Goal: Information Seeking & Learning: Compare options

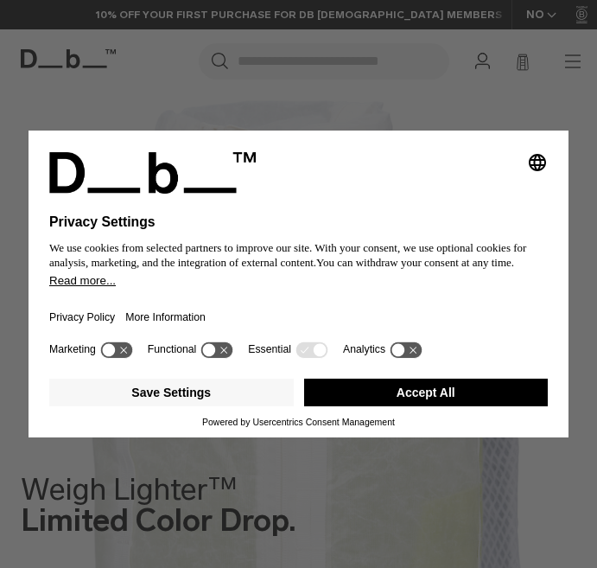
click at [412, 395] on button "Accept All" at bounding box center [426, 392] width 245 height 28
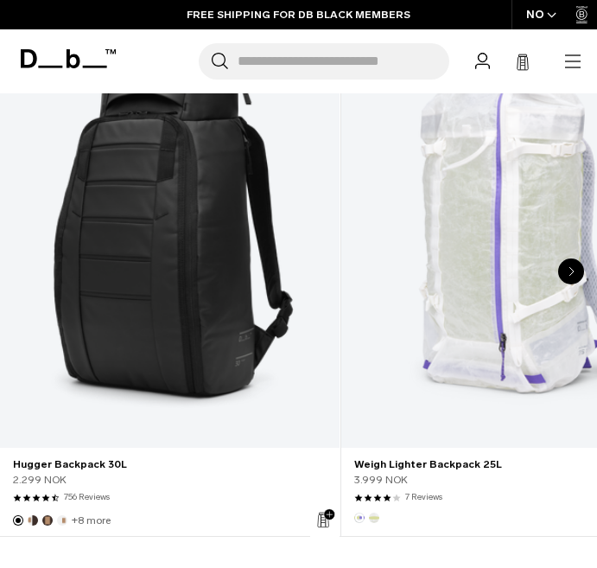
scroll to position [1030, 0]
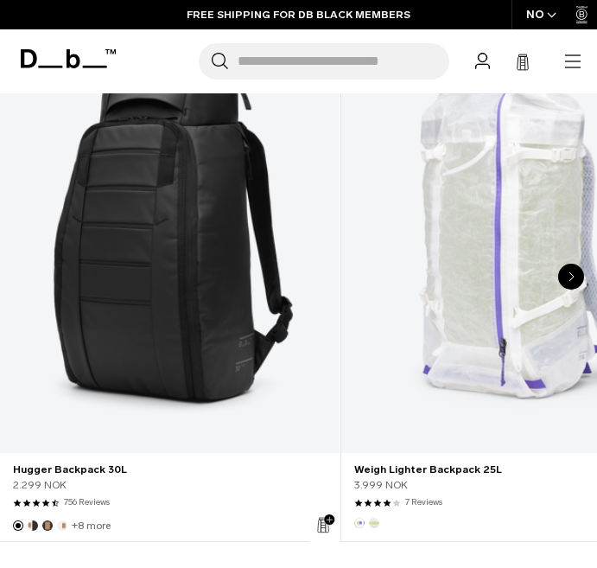
click at [572, 277] on icon "Next slide" at bounding box center [572, 276] width 6 height 10
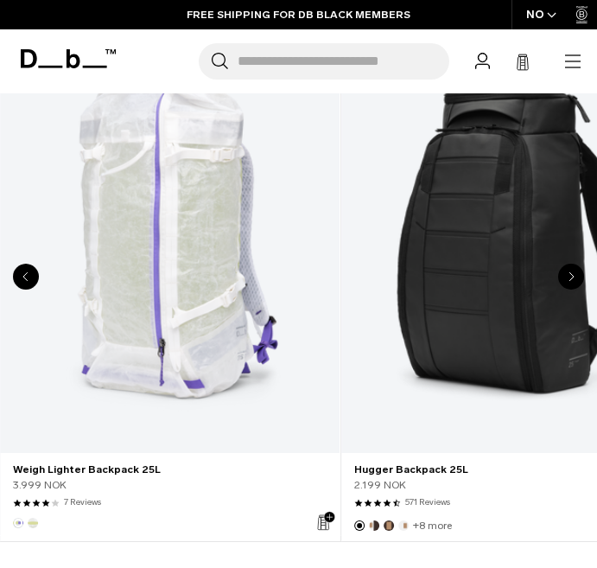
click at [518, 298] on link "Hugger Backpack 25L" at bounding box center [511, 238] width 340 height 429
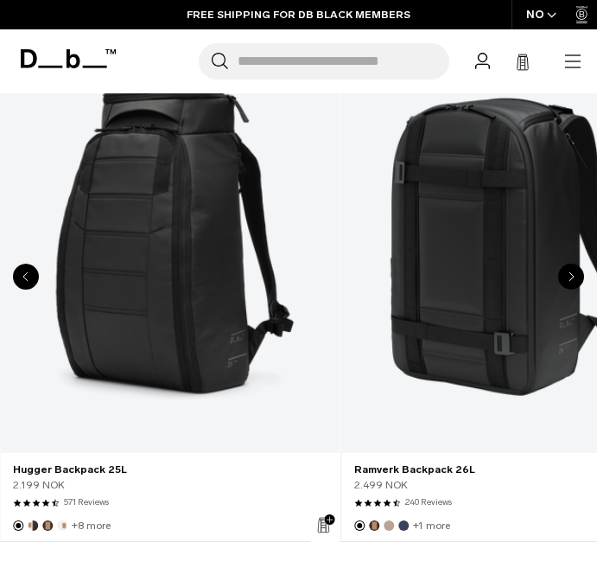
click at [139, 303] on link "Hugger Backpack 25L" at bounding box center [170, 238] width 340 height 429
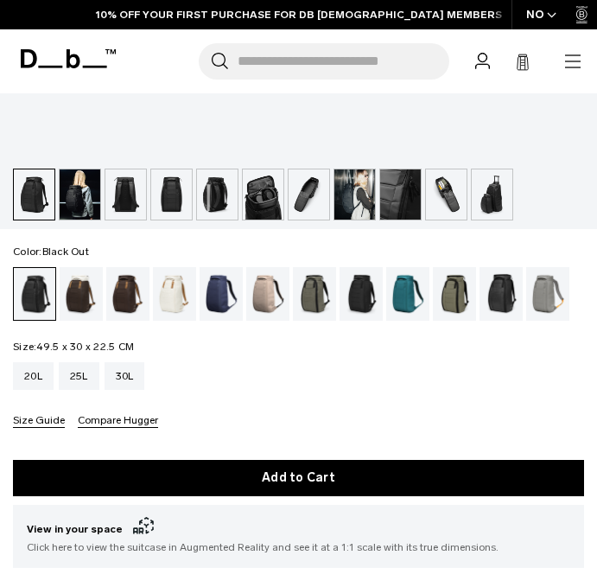
scroll to position [772, 0]
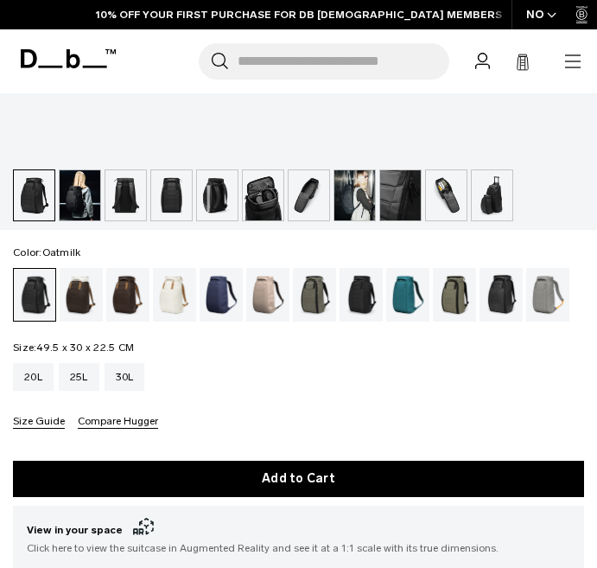
click at [166, 301] on div "Oatmilk" at bounding box center [175, 295] width 44 height 54
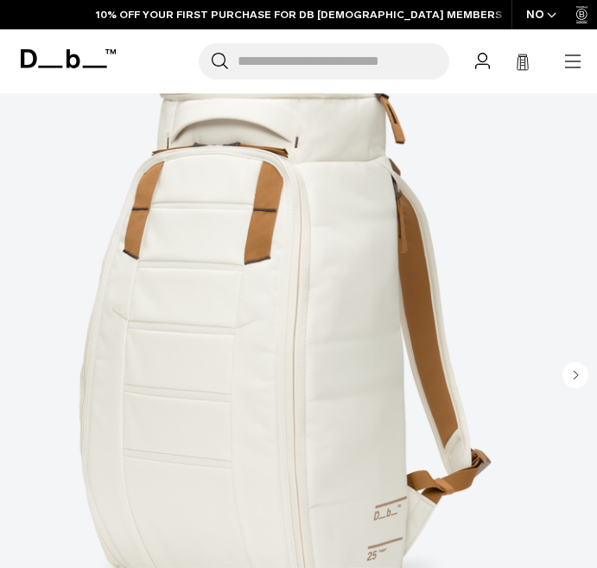
scroll to position [274, 0]
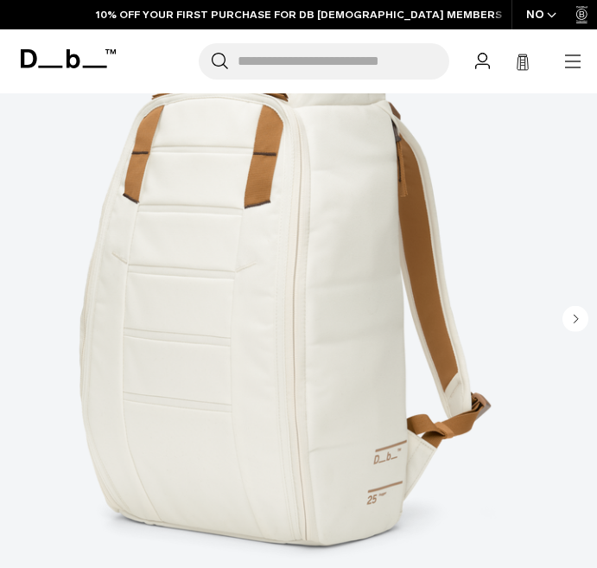
click at [572, 323] on circle "Next slide" at bounding box center [576, 318] width 26 height 26
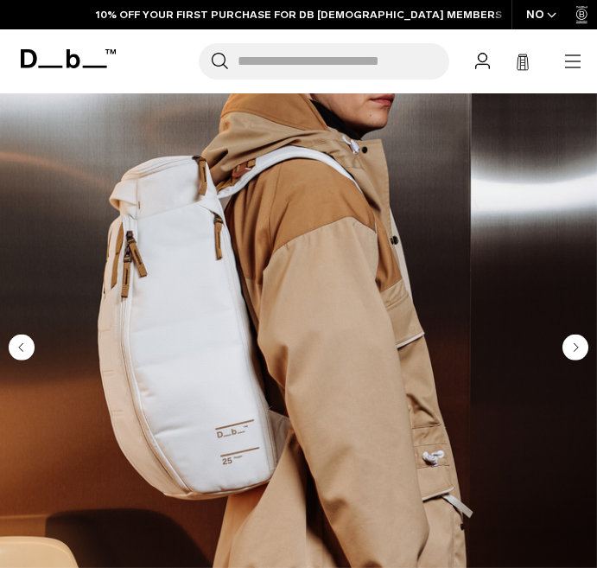
scroll to position [226, 0]
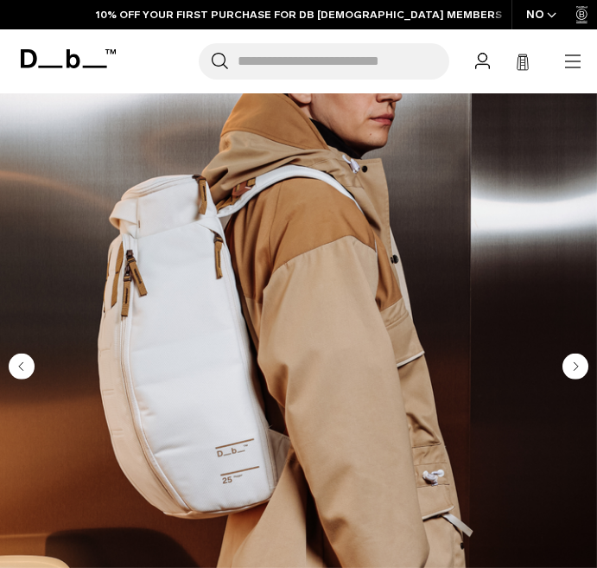
click at [572, 361] on circle "Next slide" at bounding box center [576, 366] width 26 height 26
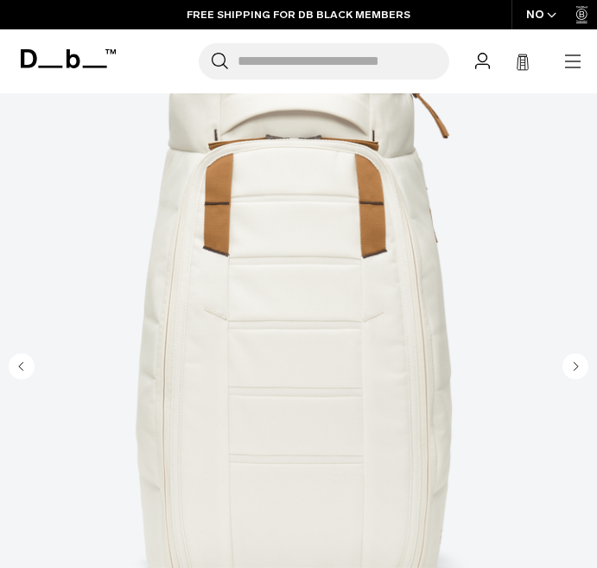
click at [572, 361] on circle "Next slide" at bounding box center [576, 366] width 26 height 26
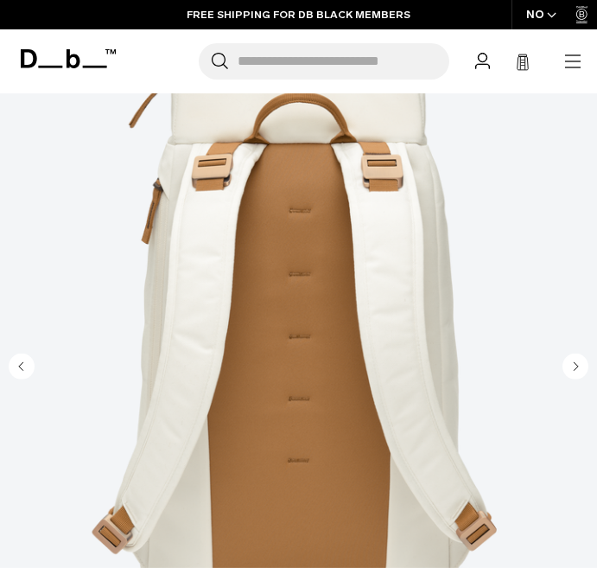
click at [571, 361] on circle "Next slide" at bounding box center [576, 366] width 26 height 26
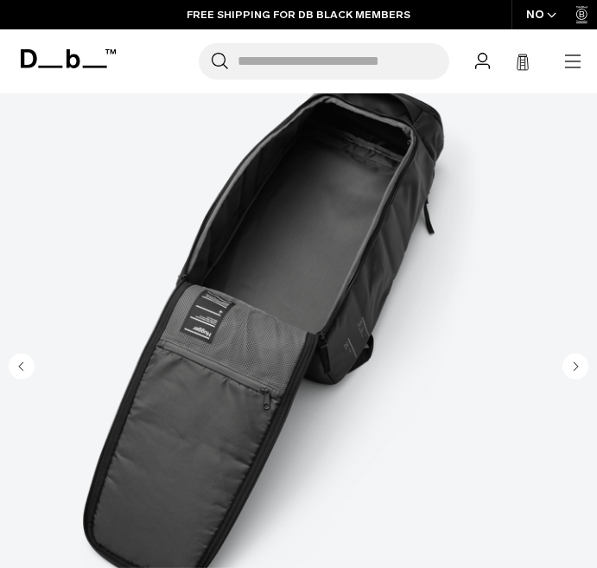
click at [571, 362] on circle "Next slide" at bounding box center [576, 366] width 26 height 26
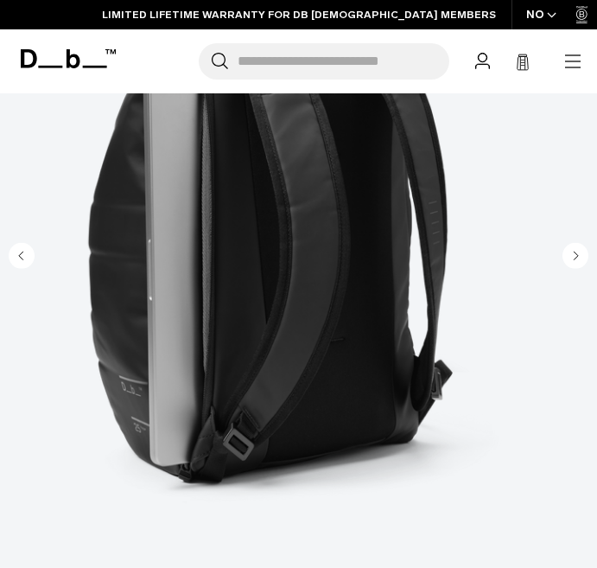
scroll to position [350, 0]
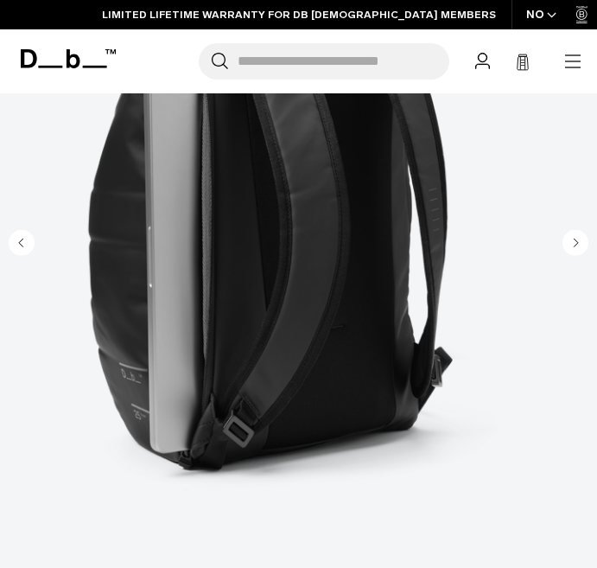
click at [575, 234] on circle "Next slide" at bounding box center [576, 242] width 26 height 26
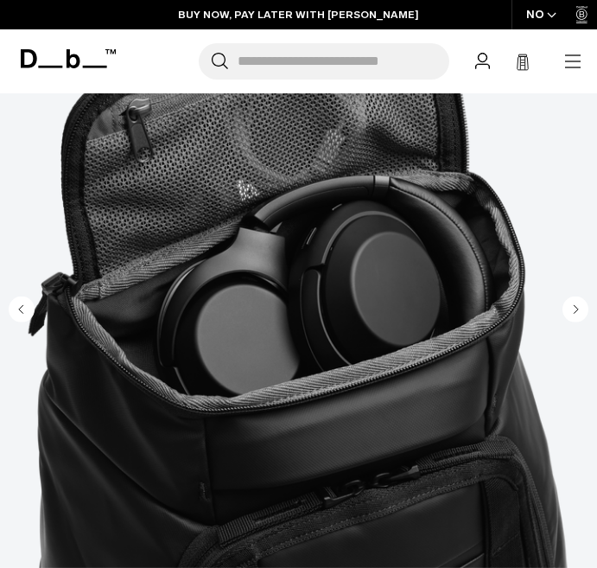
scroll to position [249, 0]
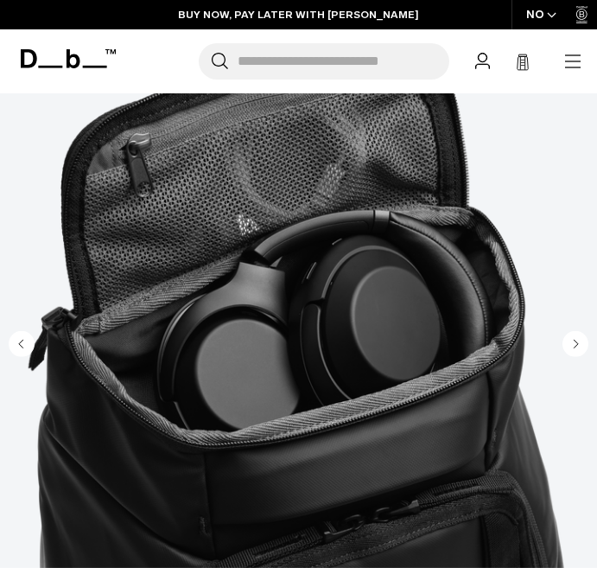
click at [575, 333] on circle "Next slide" at bounding box center [576, 343] width 26 height 26
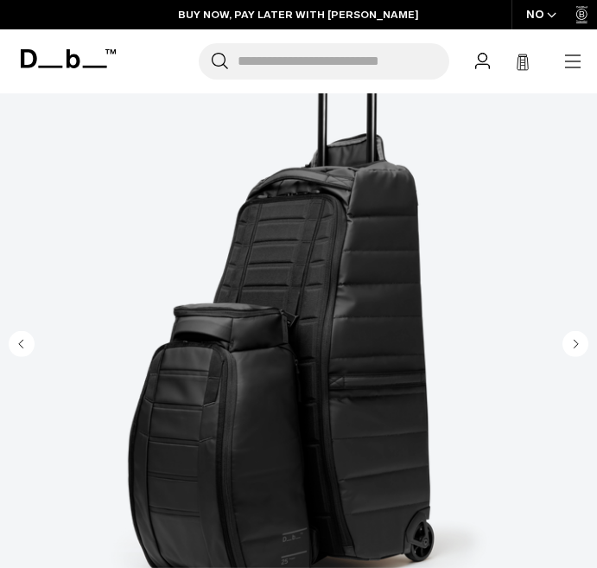
click at [563, 348] on icon "Next slide" at bounding box center [576, 343] width 26 height 26
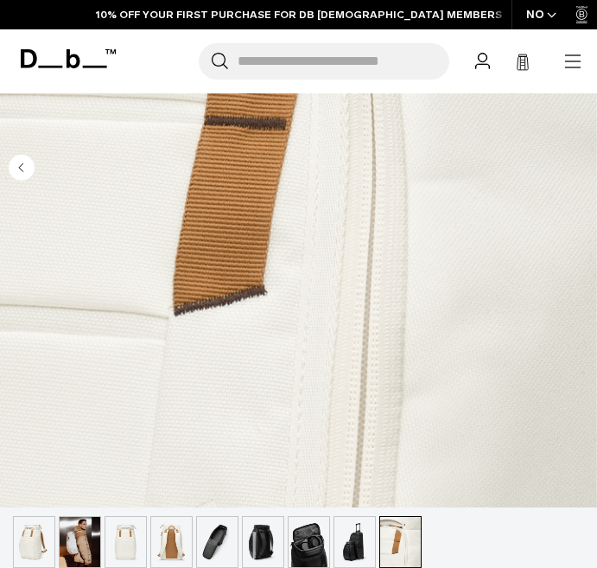
scroll to position [429, 0]
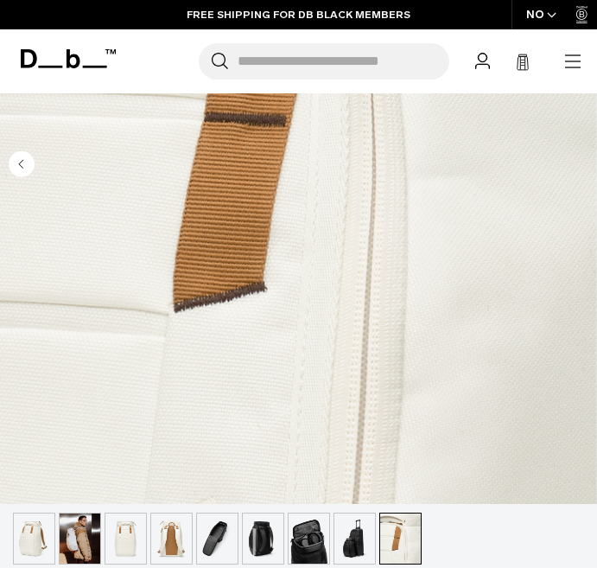
click at [137, 533] on img "button" at bounding box center [125, 538] width 41 height 50
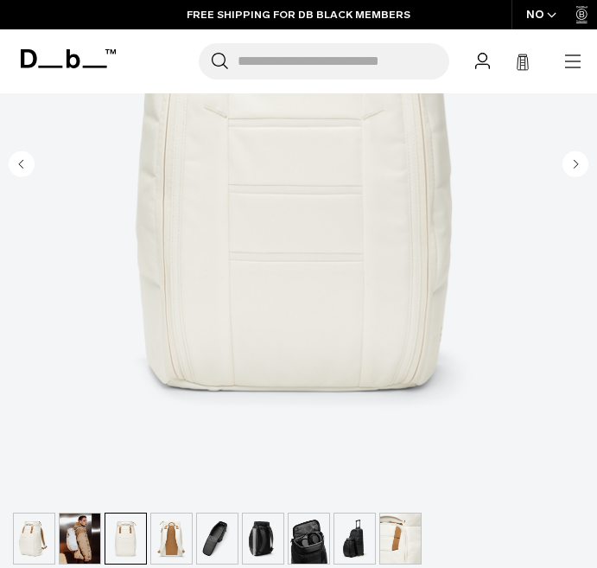
click at [28, 532] on img "button" at bounding box center [34, 538] width 41 height 50
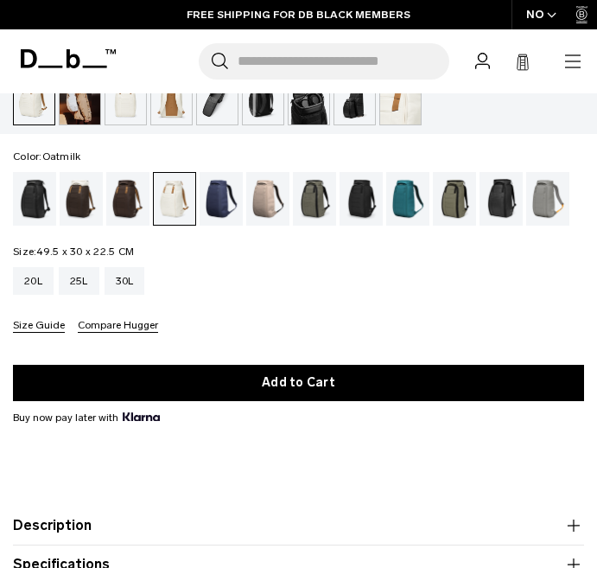
scroll to position [878, 0]
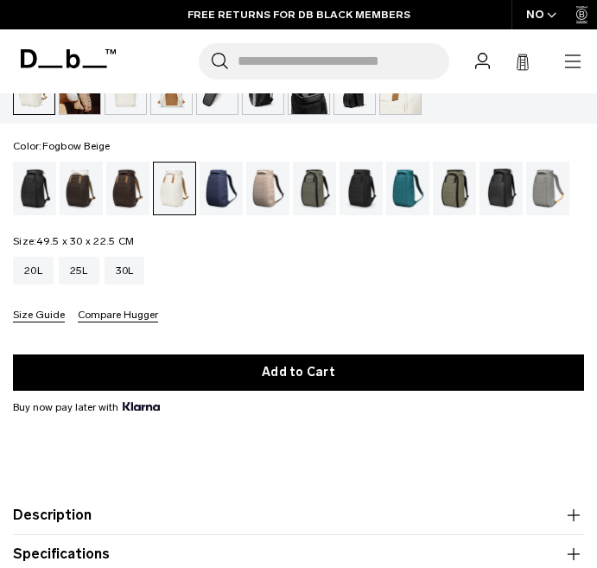
click at [273, 181] on div "Fogbow Beige" at bounding box center [268, 189] width 44 height 54
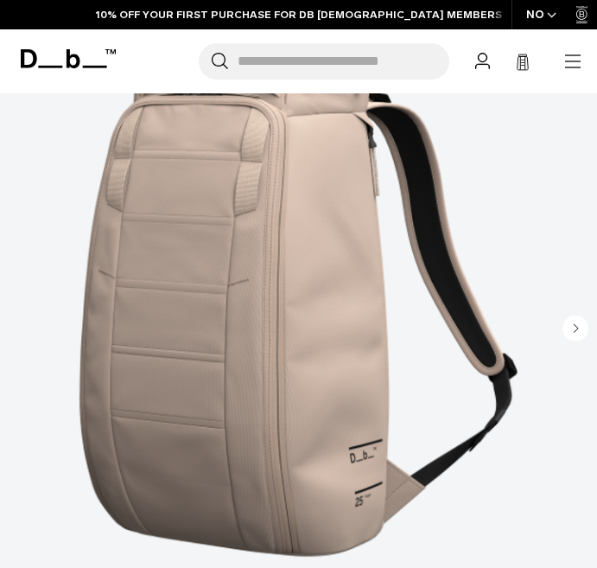
scroll to position [264, 0]
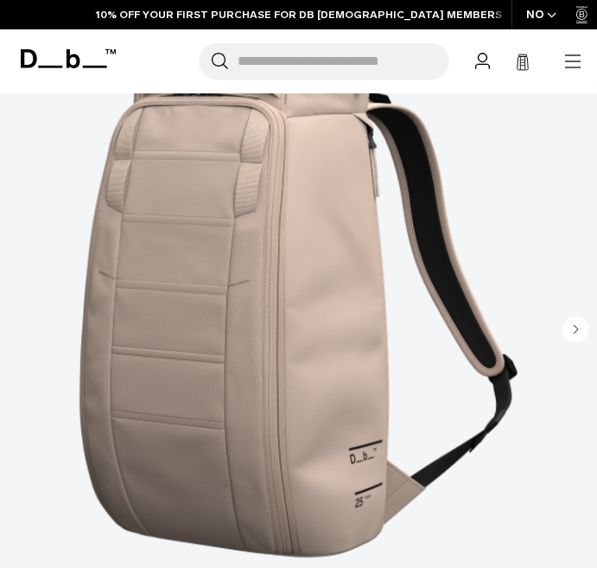
click at [576, 328] on icon "Next slide" at bounding box center [577, 329] width 4 height 8
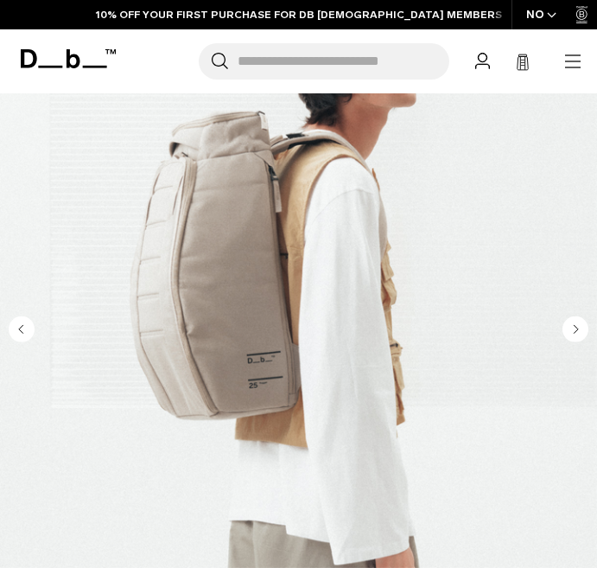
click at [576, 328] on icon "Next slide" at bounding box center [577, 329] width 4 height 8
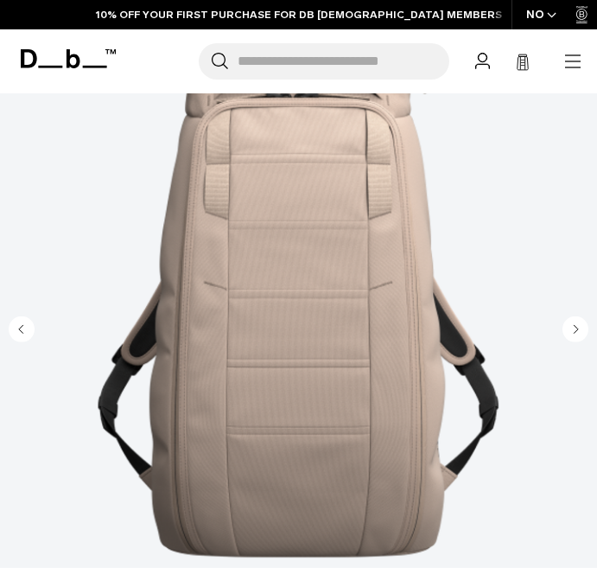
click at [580, 329] on circle "Next slide" at bounding box center [576, 328] width 26 height 26
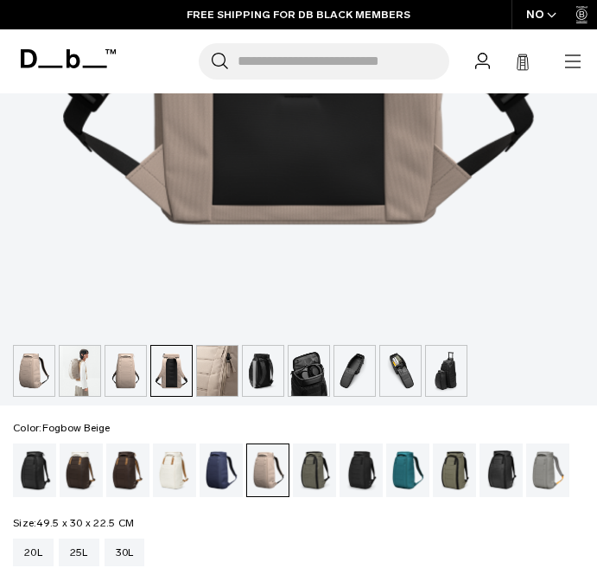
scroll to position [611, 0]
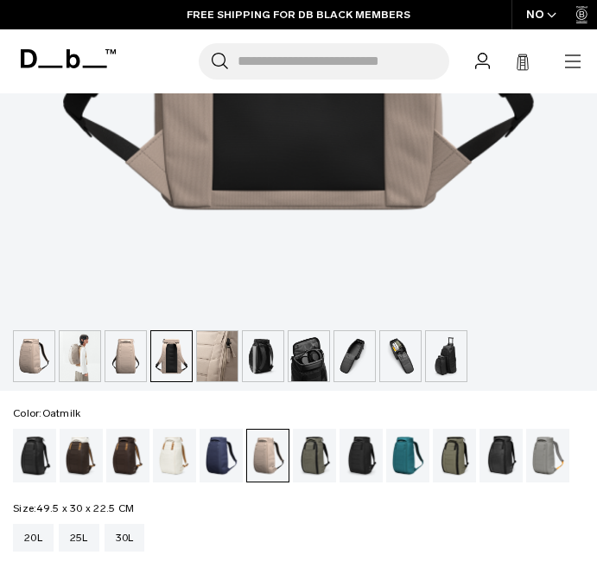
click at [172, 439] on div "Oatmilk" at bounding box center [175, 456] width 44 height 54
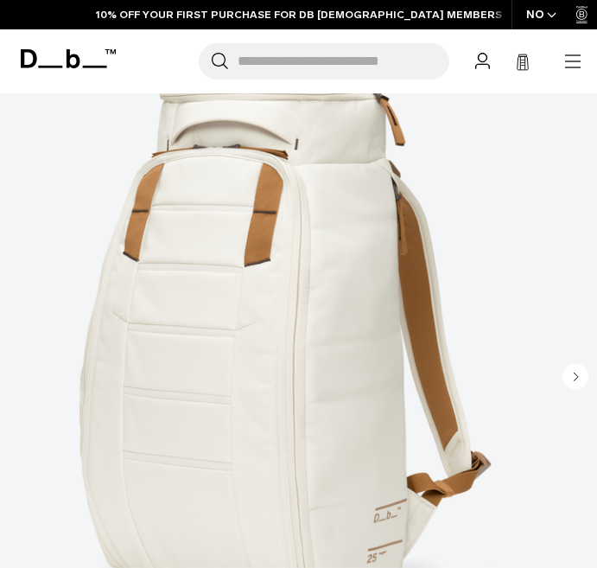
scroll to position [215, 0]
click at [576, 377] on icon "Next slide" at bounding box center [576, 378] width 26 height 26
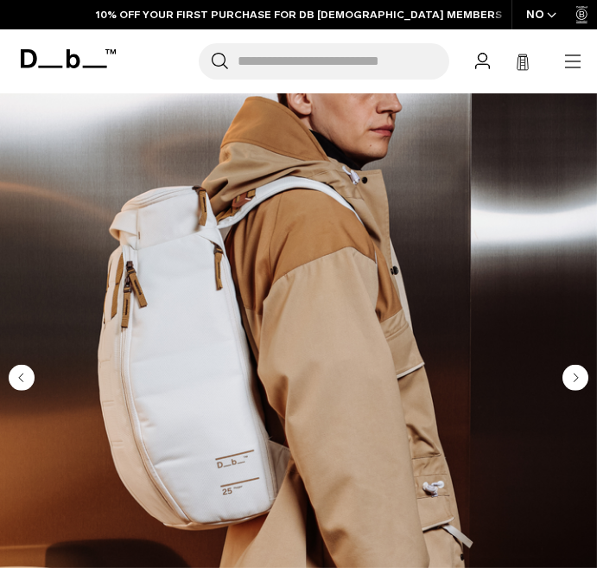
click at [576, 377] on icon "Next slide" at bounding box center [577, 377] width 4 height 8
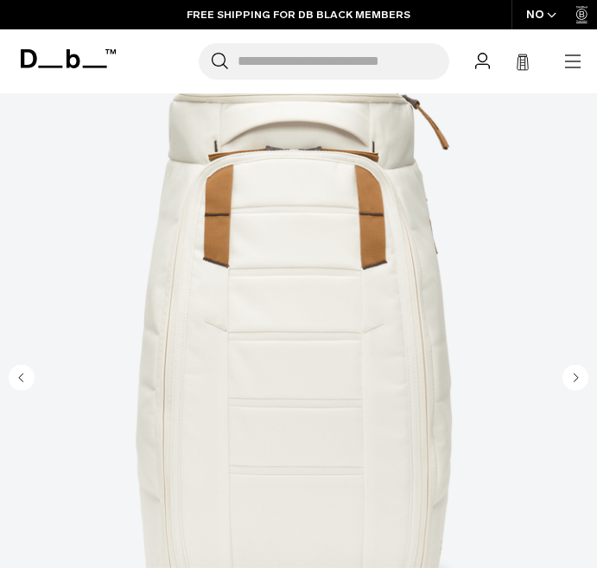
click at [577, 380] on circle "Next slide" at bounding box center [576, 377] width 26 height 26
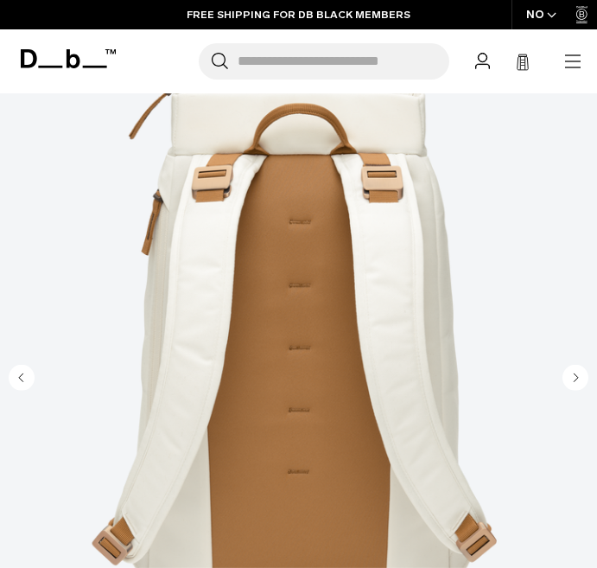
click at [576, 375] on icon "Next slide" at bounding box center [577, 377] width 4 height 8
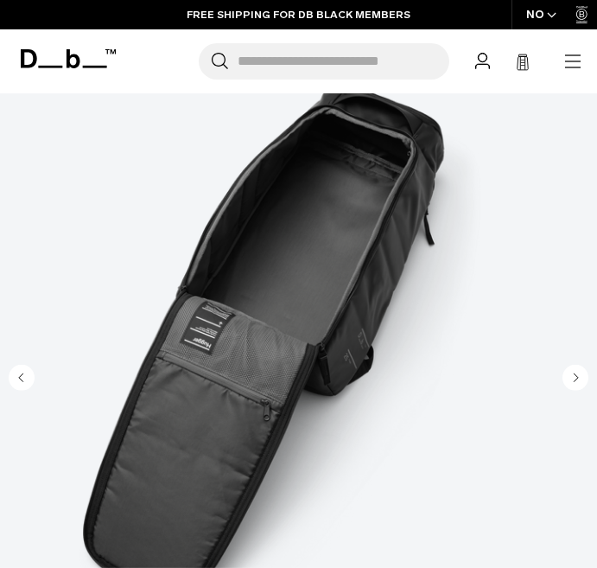
click at [576, 375] on icon "Next slide" at bounding box center [577, 377] width 4 height 8
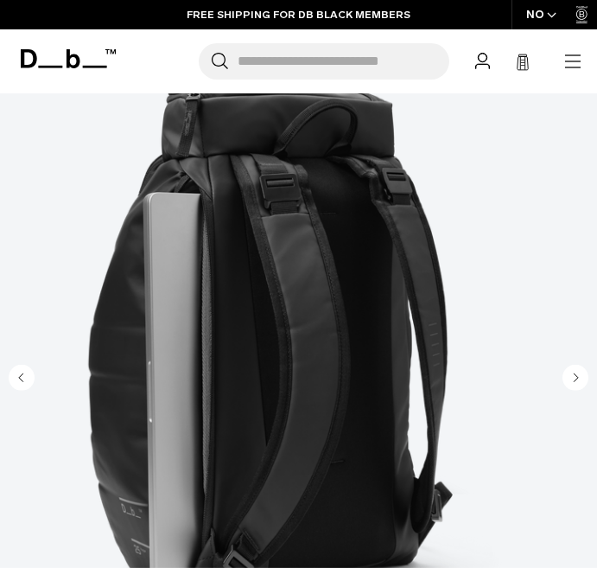
click at [575, 379] on icon "Next slide" at bounding box center [576, 377] width 26 height 26
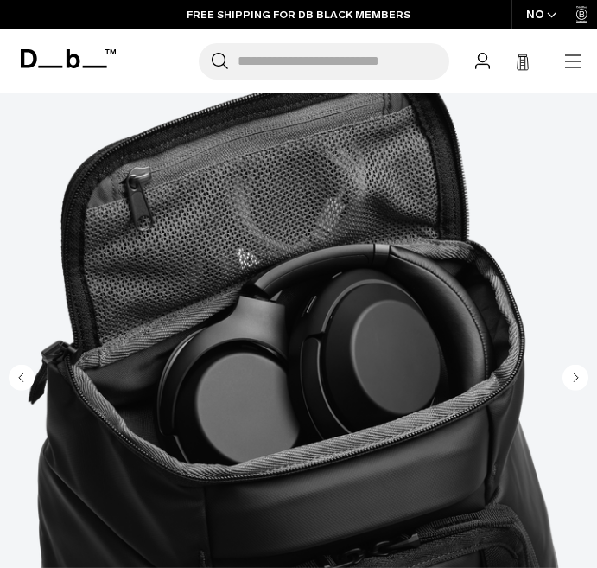
click at [575, 379] on icon "Next slide" at bounding box center [577, 377] width 4 height 8
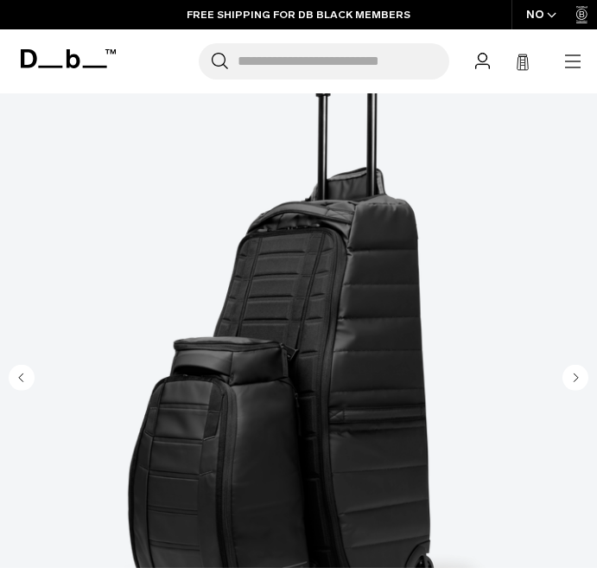
click at [576, 381] on circle "Next slide" at bounding box center [576, 377] width 26 height 26
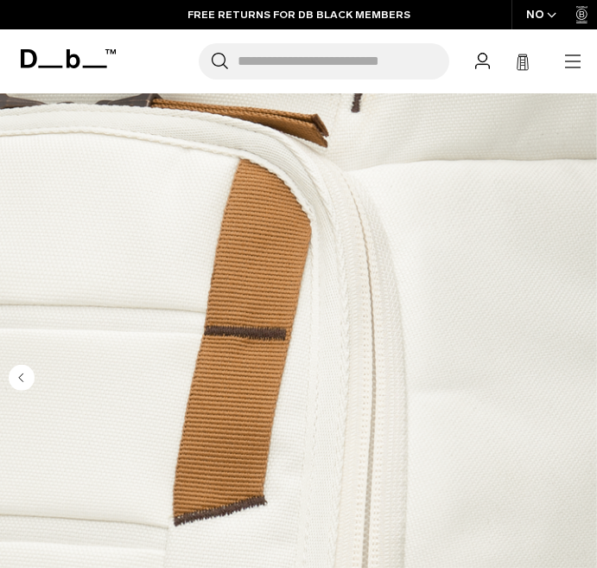
click at [7, 380] on img "9 / 9" at bounding box center [298, 344] width 597 height 746
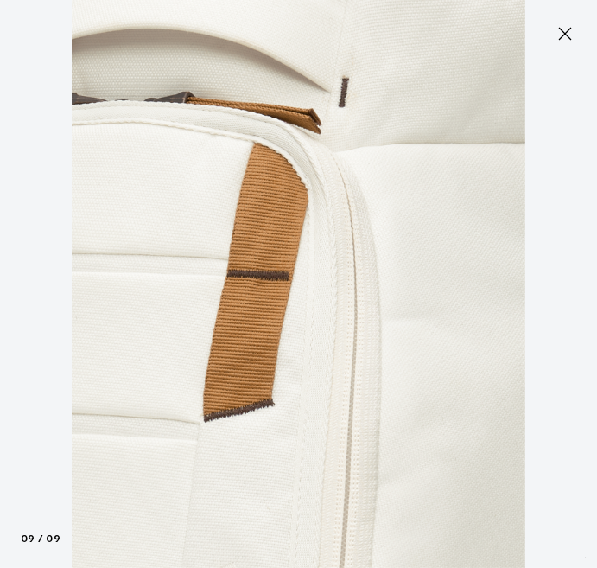
click at [556, 43] on icon at bounding box center [565, 33] width 21 height 21
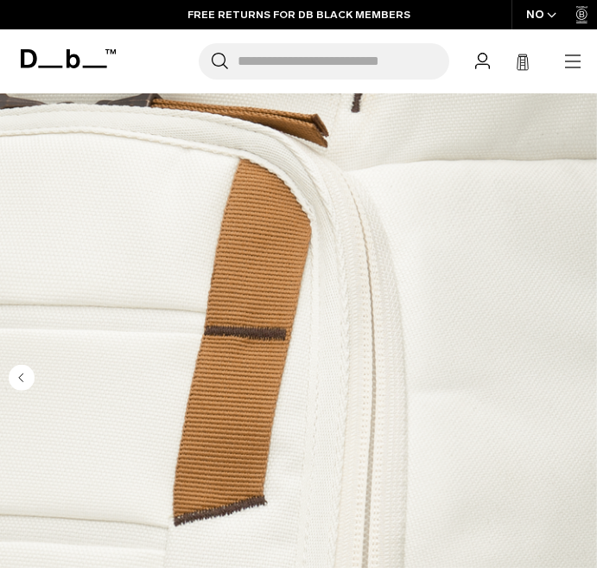
click at [22, 381] on circle "Previous slide" at bounding box center [22, 377] width 26 height 26
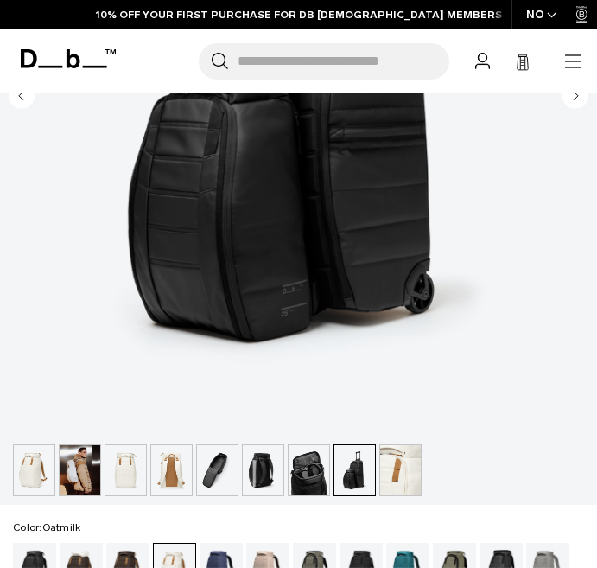
scroll to position [513, 0]
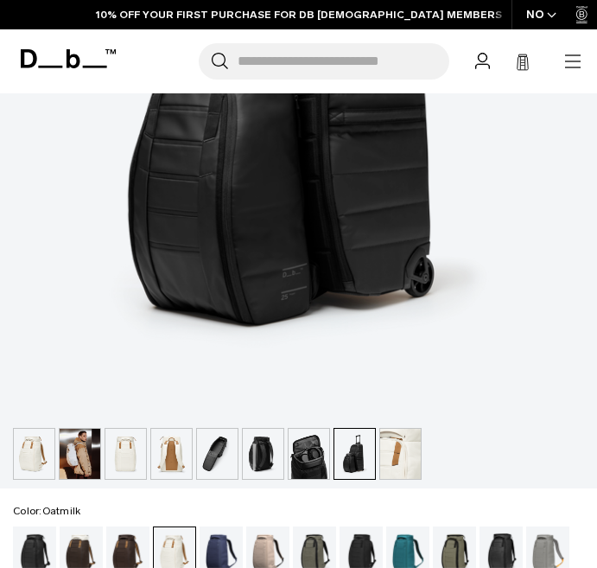
click at [34, 471] on img "button" at bounding box center [34, 454] width 41 height 50
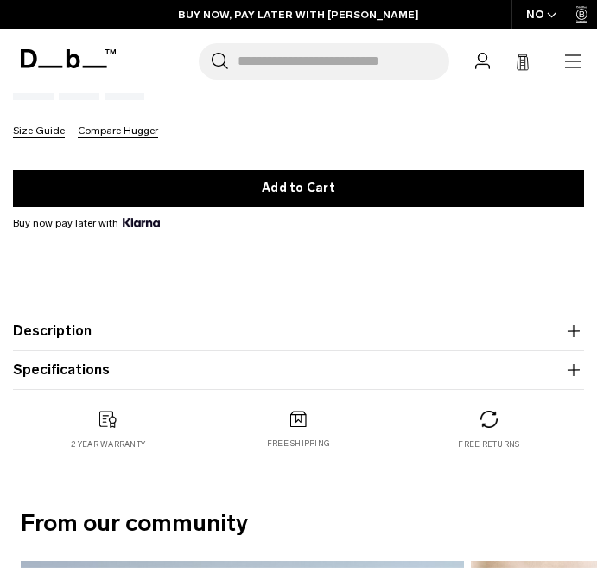
scroll to position [1064, 0]
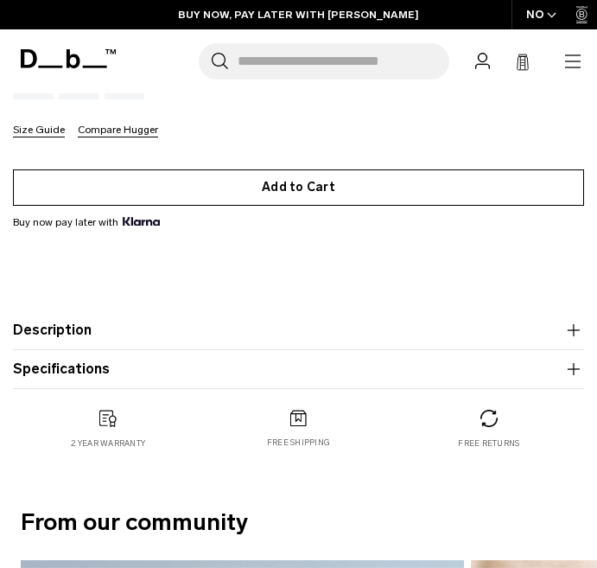
click at [225, 188] on button "Add to Cart" at bounding box center [298, 187] width 571 height 36
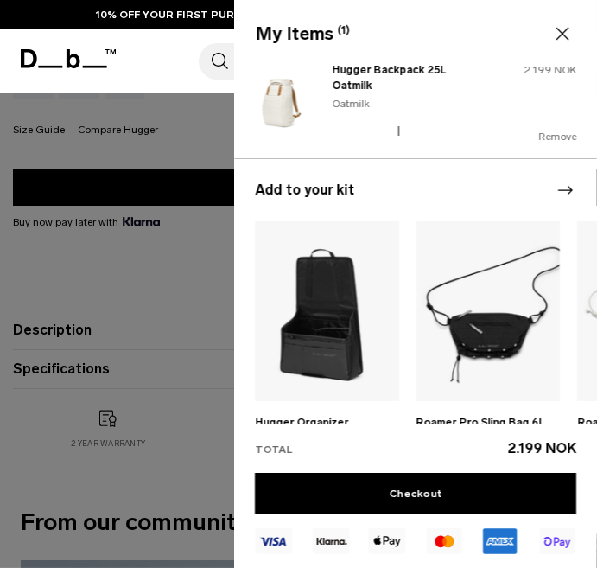
click at [564, 130] on button "Remove" at bounding box center [557, 136] width 38 height 12
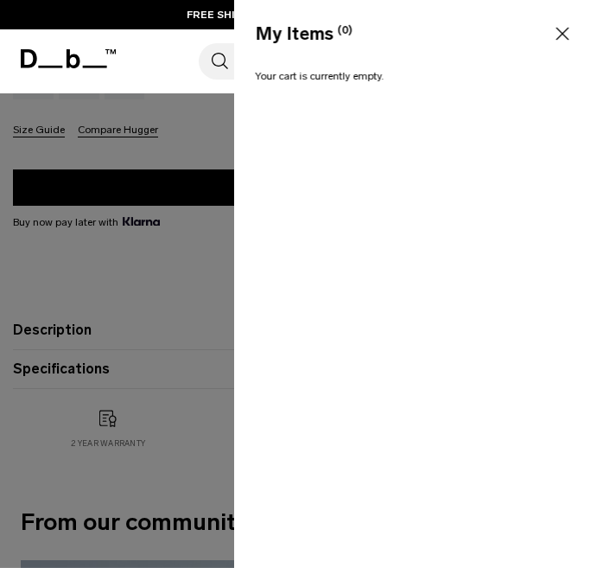
click at [566, 34] on icon at bounding box center [562, 33] width 21 height 21
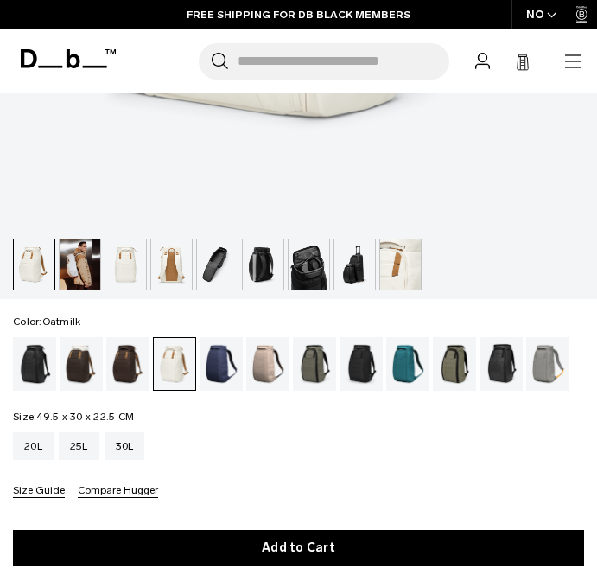
scroll to position [825, 0]
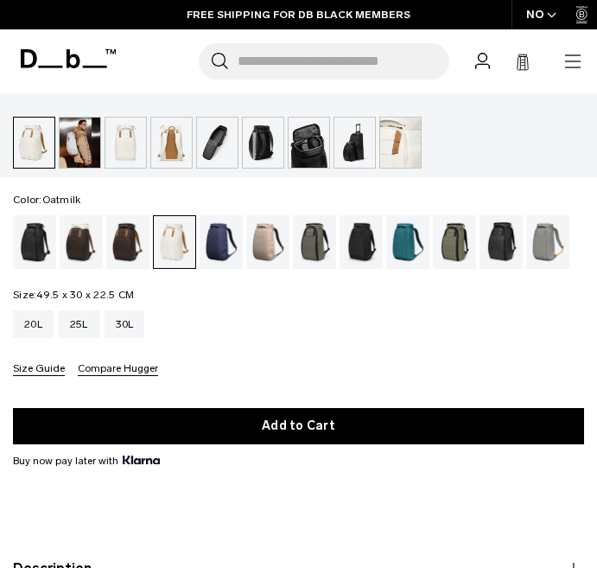
click at [89, 147] on img "button" at bounding box center [80, 143] width 41 height 50
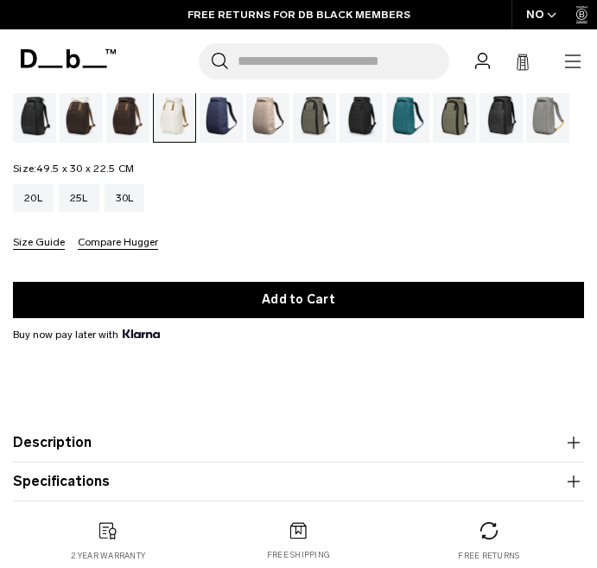
scroll to position [966, 0]
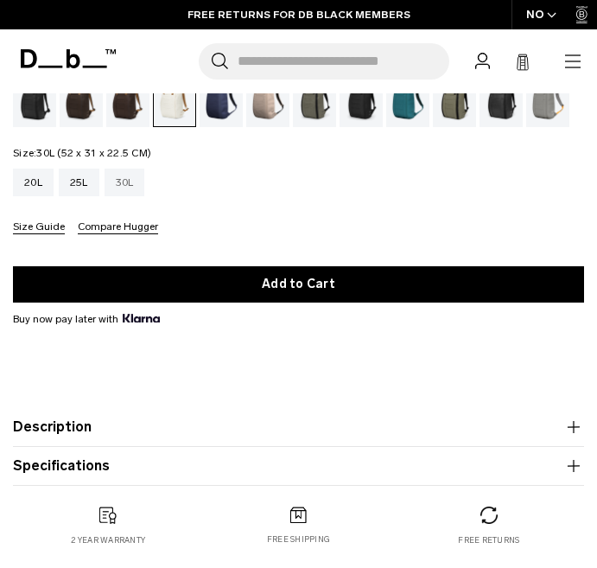
click at [123, 192] on div "30L" at bounding box center [125, 182] width 41 height 28
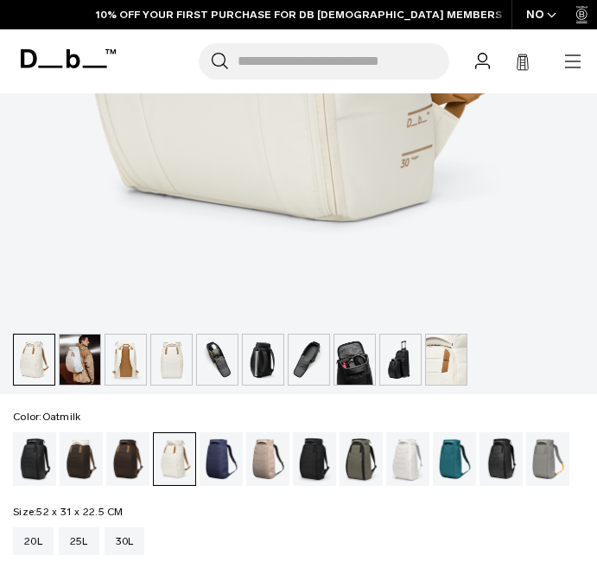
click at [87, 341] on img "button" at bounding box center [80, 359] width 41 height 50
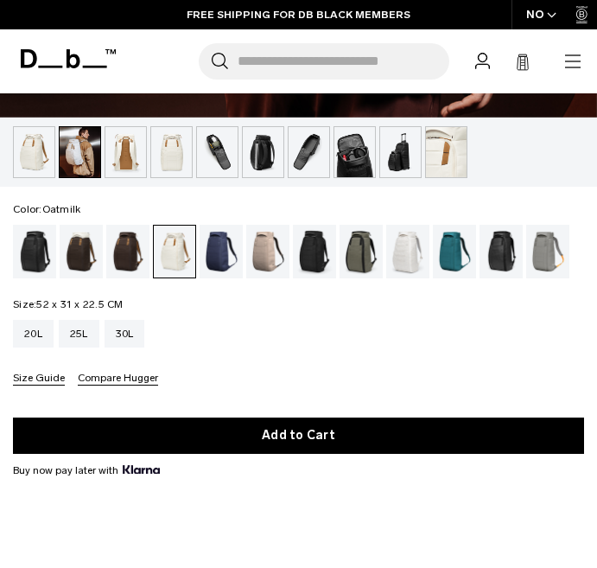
scroll to position [853, 0]
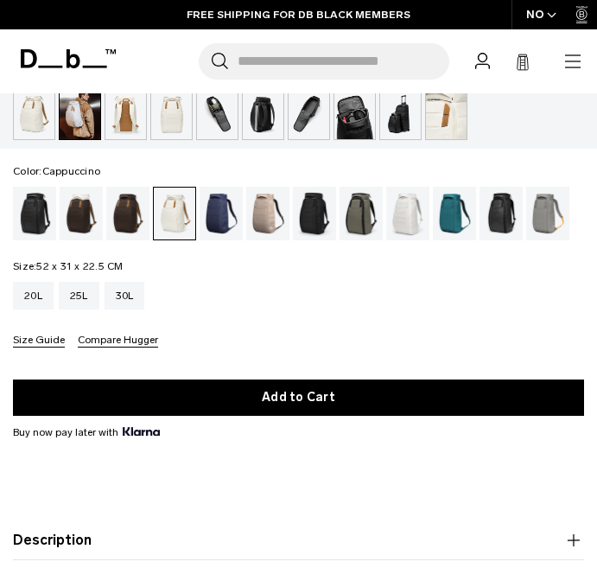
click at [17, 218] on div "Black Out" at bounding box center [35, 214] width 44 height 54
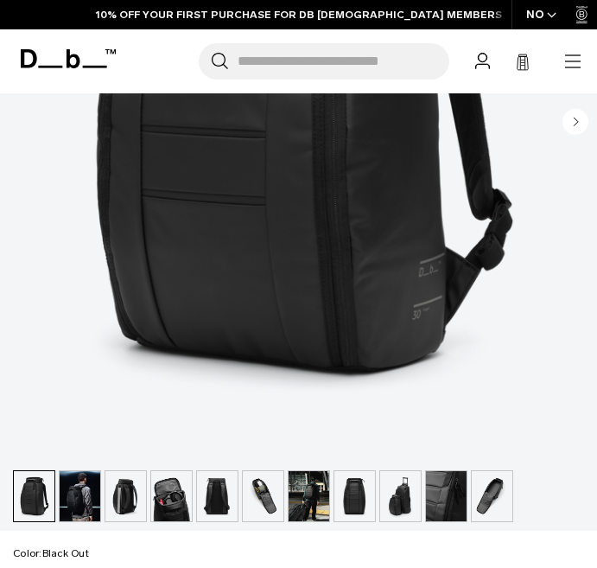
drag, startPoint x: 82, startPoint y: 490, endPoint x: 163, endPoint y: 366, distance: 148.6
click at [82, 490] on img "button" at bounding box center [80, 496] width 41 height 50
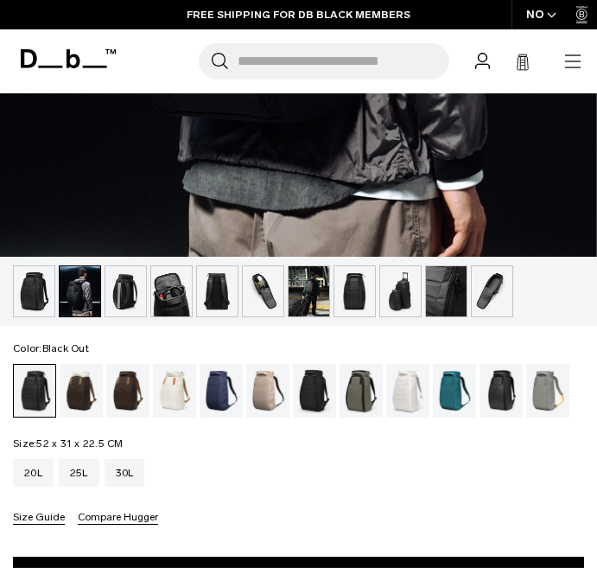
scroll to position [720, 0]
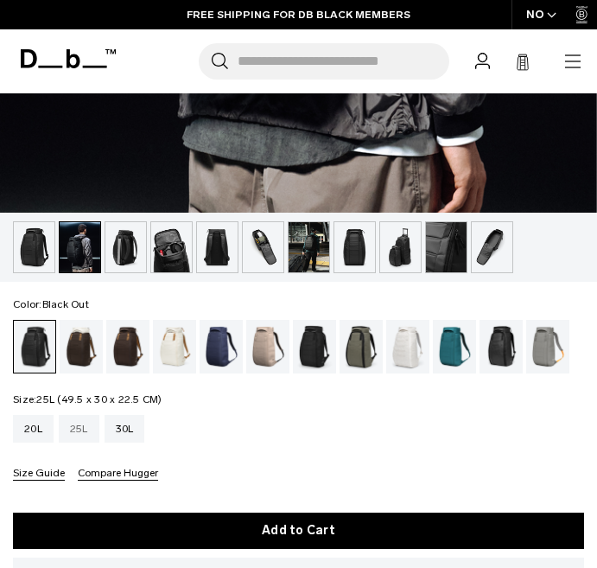
click at [88, 429] on div "25L" at bounding box center [79, 429] width 41 height 28
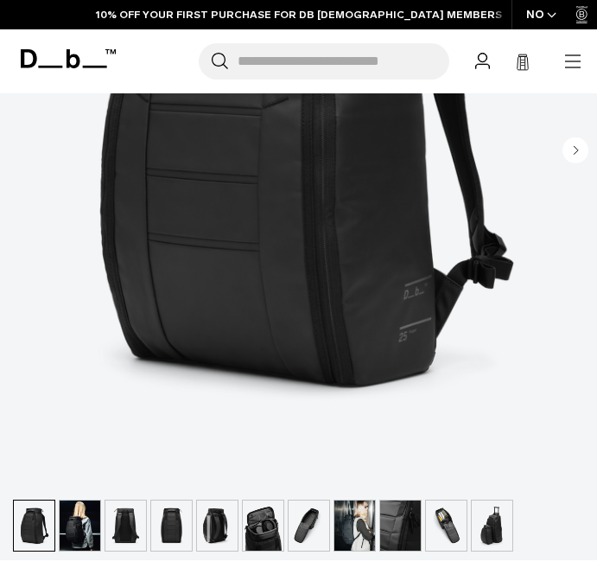
scroll to position [467, 0]
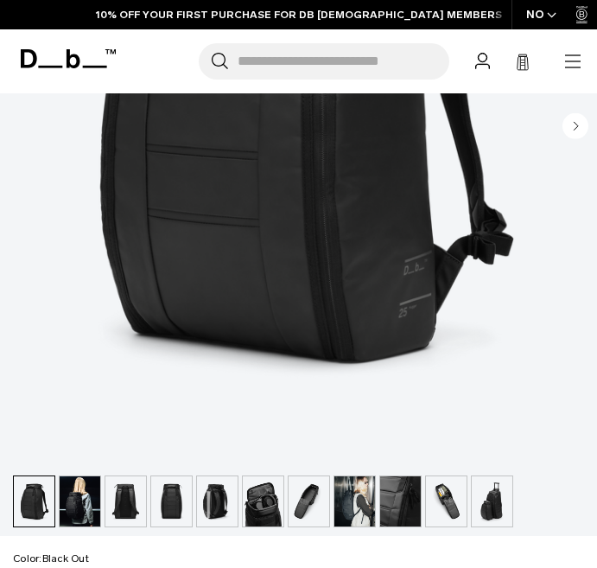
click at [82, 493] on img "button" at bounding box center [80, 501] width 41 height 50
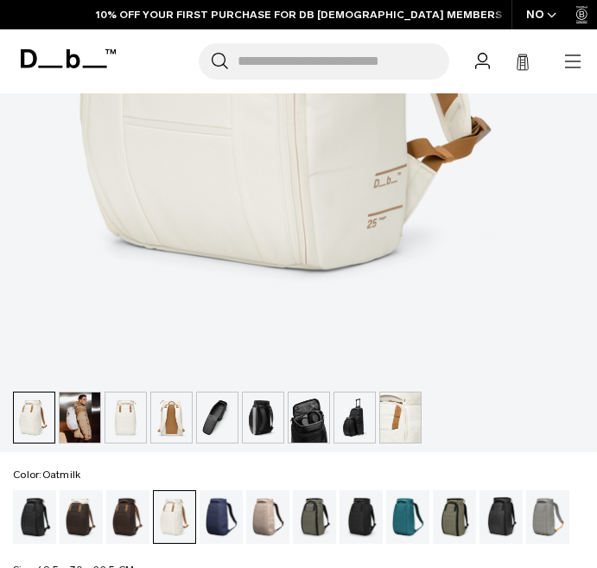
scroll to position [590, 0]
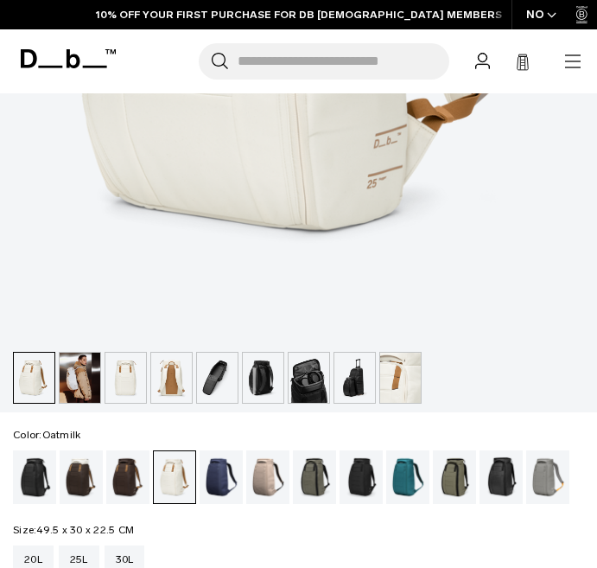
click at [83, 481] on div "Cappuccino" at bounding box center [82, 477] width 44 height 54
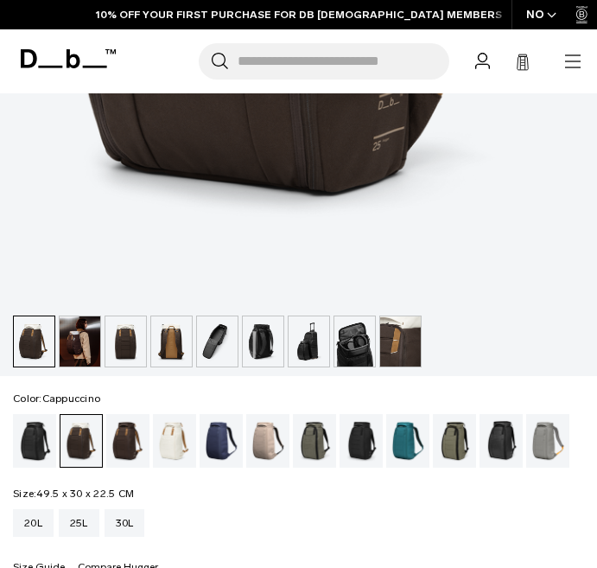
scroll to position [630, 0]
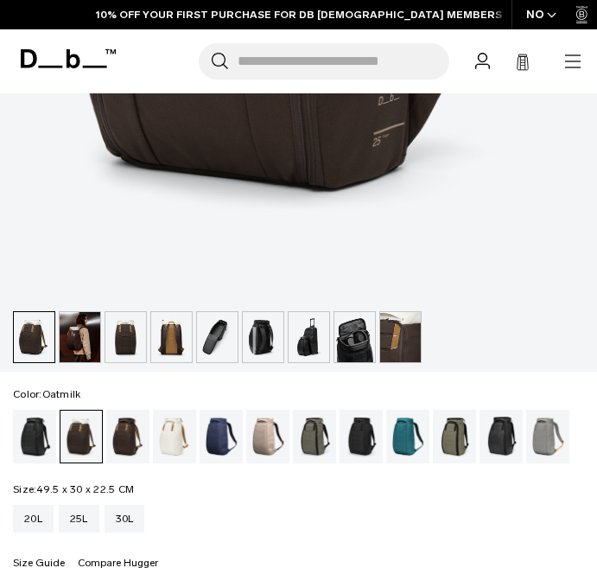
click at [180, 446] on div "Oatmilk" at bounding box center [175, 437] width 44 height 54
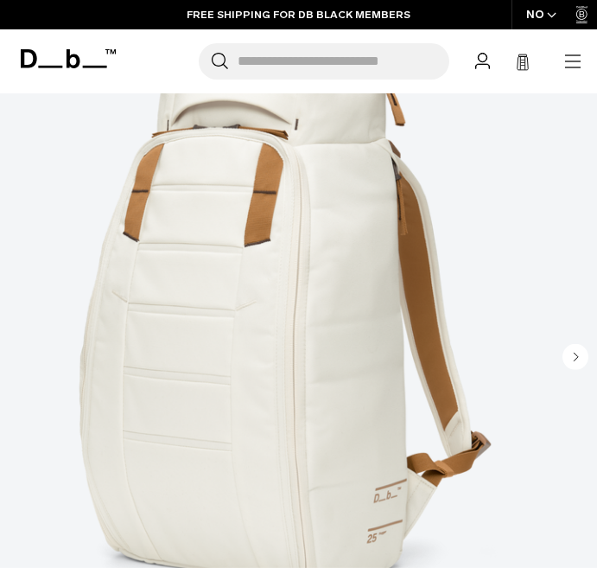
scroll to position [238, 0]
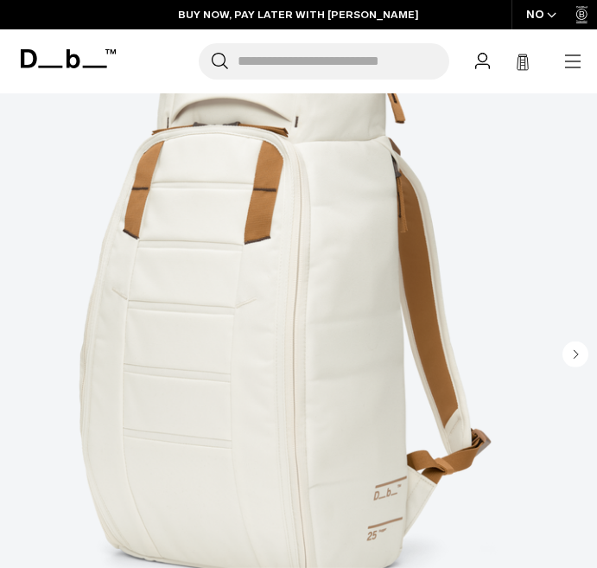
click at [571, 353] on circle "Next slide" at bounding box center [576, 354] width 26 height 26
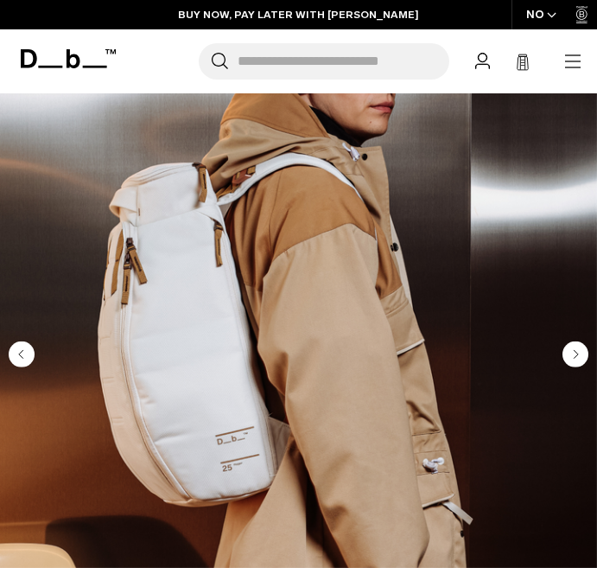
click at [571, 353] on circle "Next slide" at bounding box center [576, 353] width 26 height 26
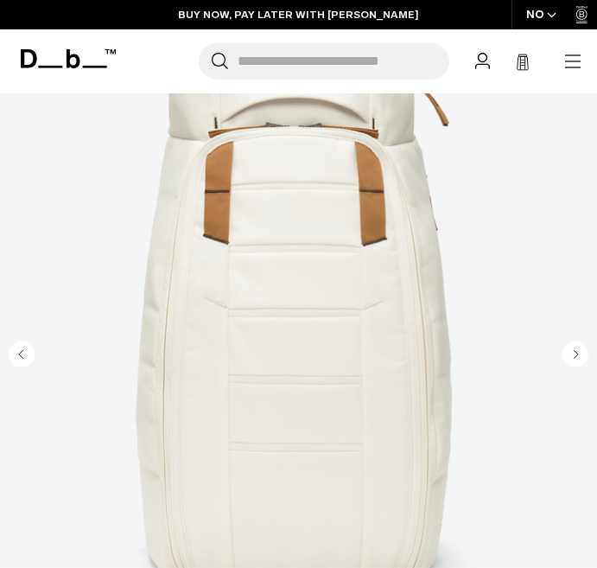
click at [571, 353] on circle "Next slide" at bounding box center [576, 353] width 26 height 26
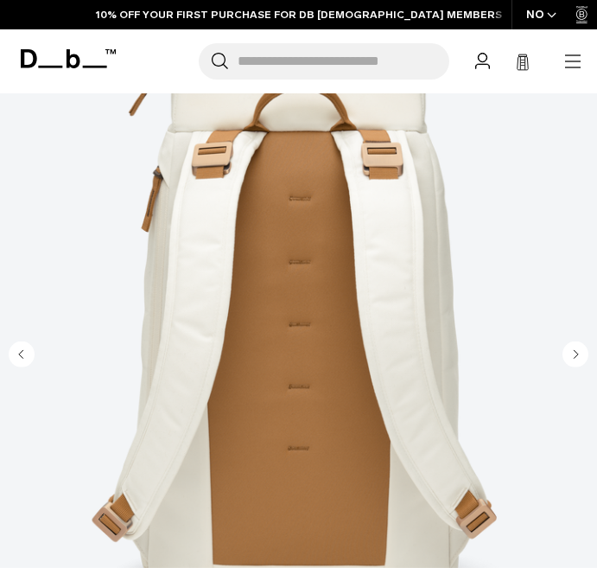
click at [571, 354] on circle "Next slide" at bounding box center [576, 353] width 26 height 26
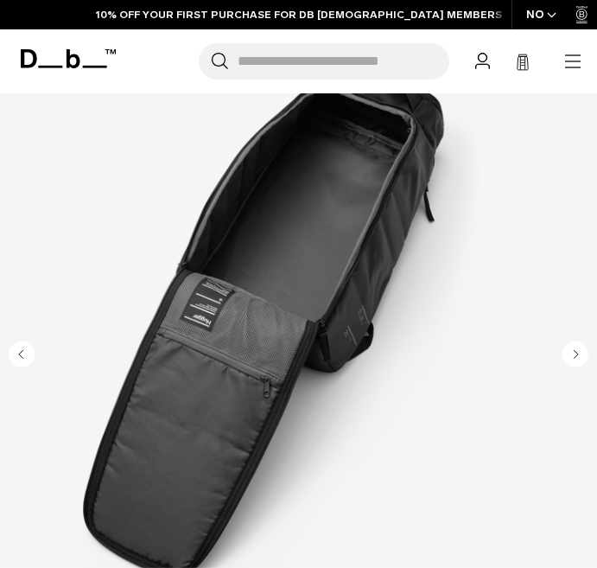
click at [571, 354] on circle "Next slide" at bounding box center [576, 353] width 26 height 26
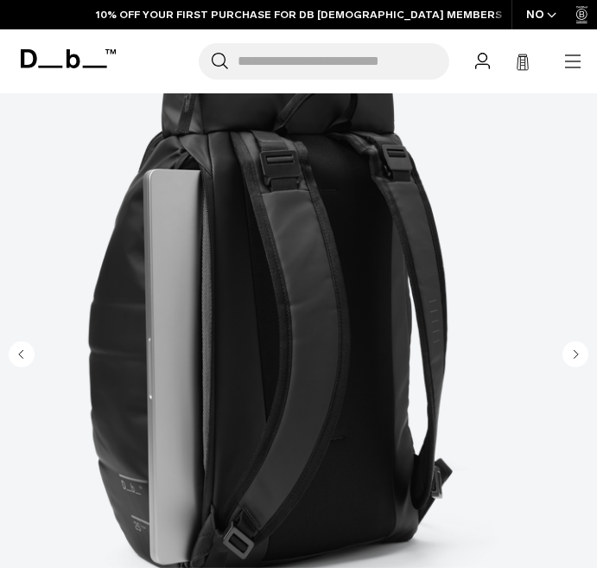
click at [572, 355] on circle "Next slide" at bounding box center [576, 353] width 26 height 26
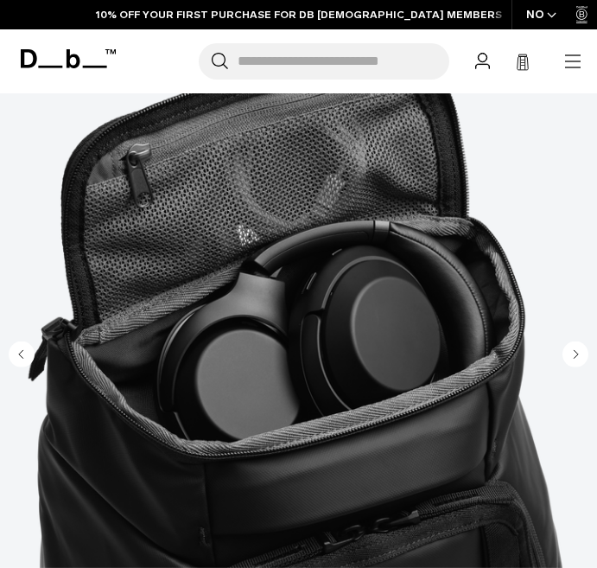
click at [571, 354] on circle "Next slide" at bounding box center [576, 353] width 26 height 26
